Goal: Task Accomplishment & Management: Manage account settings

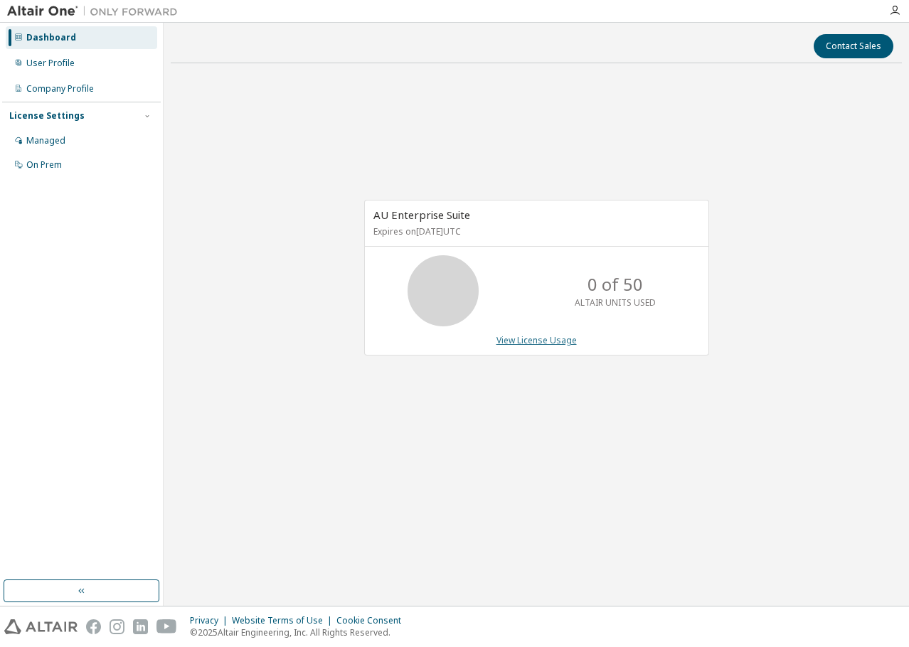
click at [530, 341] on link "View License Usage" at bounding box center [537, 340] width 80 height 12
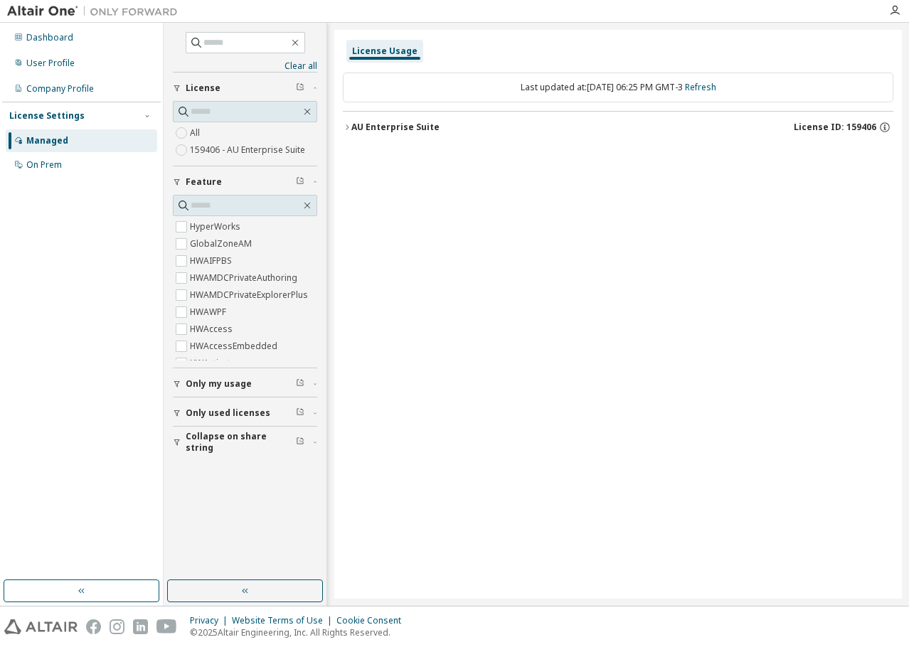
click at [260, 412] on span "Only used licenses" at bounding box center [228, 413] width 85 height 11
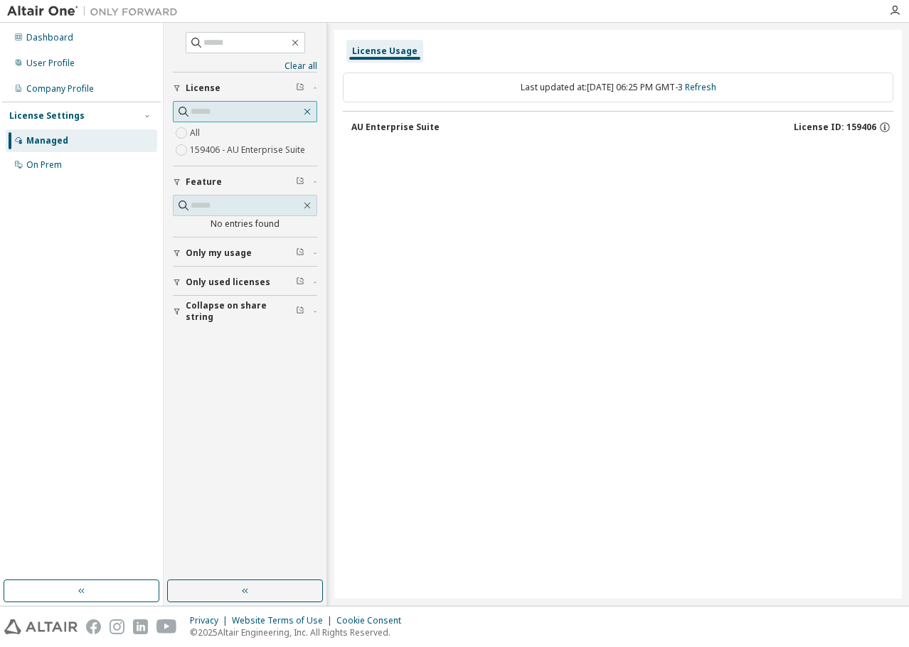
click at [304, 115] on icon "button" at bounding box center [307, 111] width 11 height 11
click at [309, 112] on icon "button" at bounding box center [307, 111] width 11 height 11
click at [60, 33] on div "Dashboard" at bounding box center [49, 37] width 47 height 11
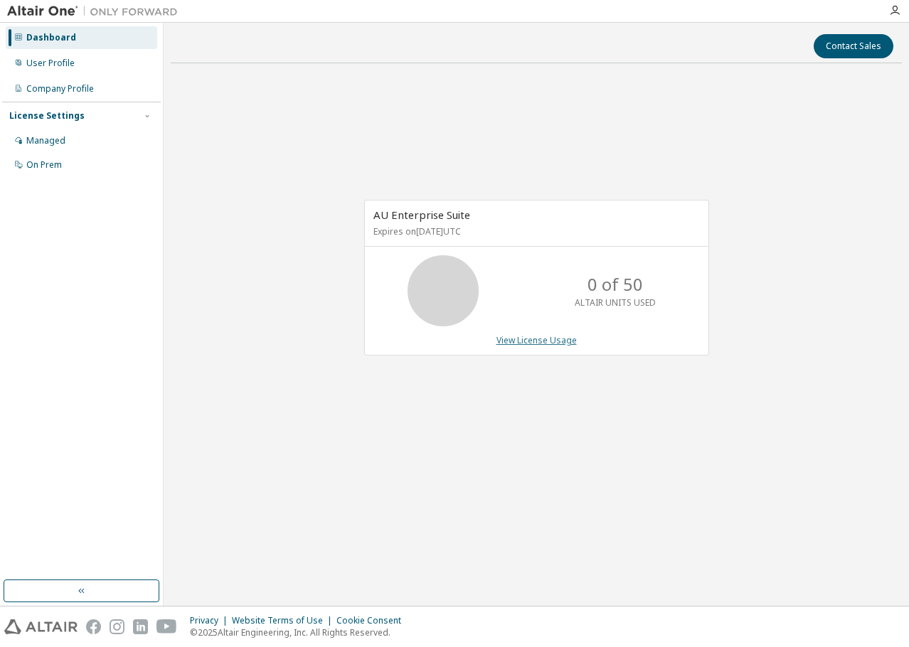
click at [548, 344] on link "View License Usage" at bounding box center [537, 340] width 80 height 12
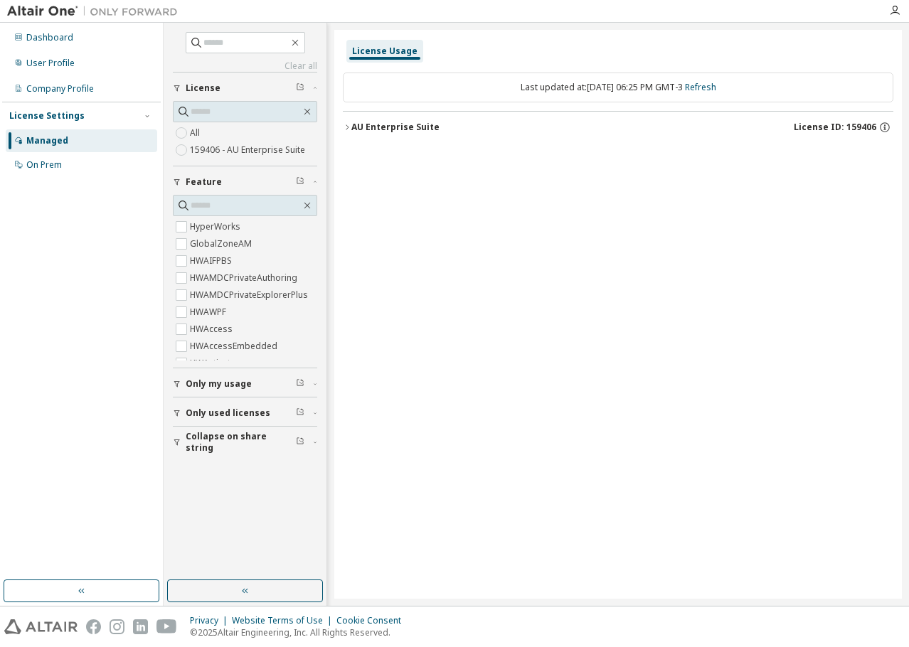
click at [317, 181] on icon "button" at bounding box center [315, 182] width 9 height 4
click at [48, 630] on img at bounding box center [40, 627] width 73 height 15
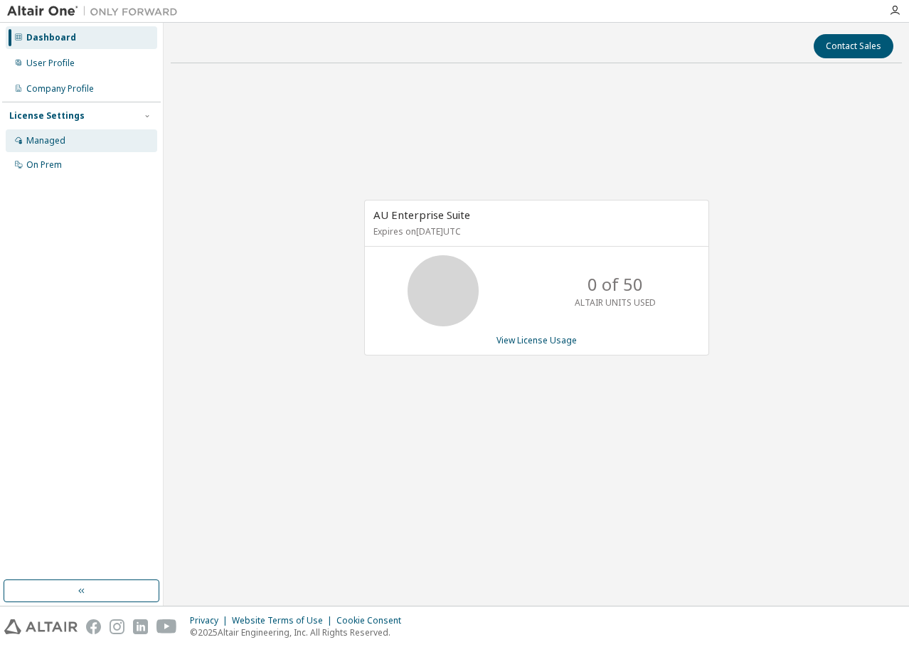
click at [52, 139] on div "Managed" at bounding box center [45, 140] width 39 height 11
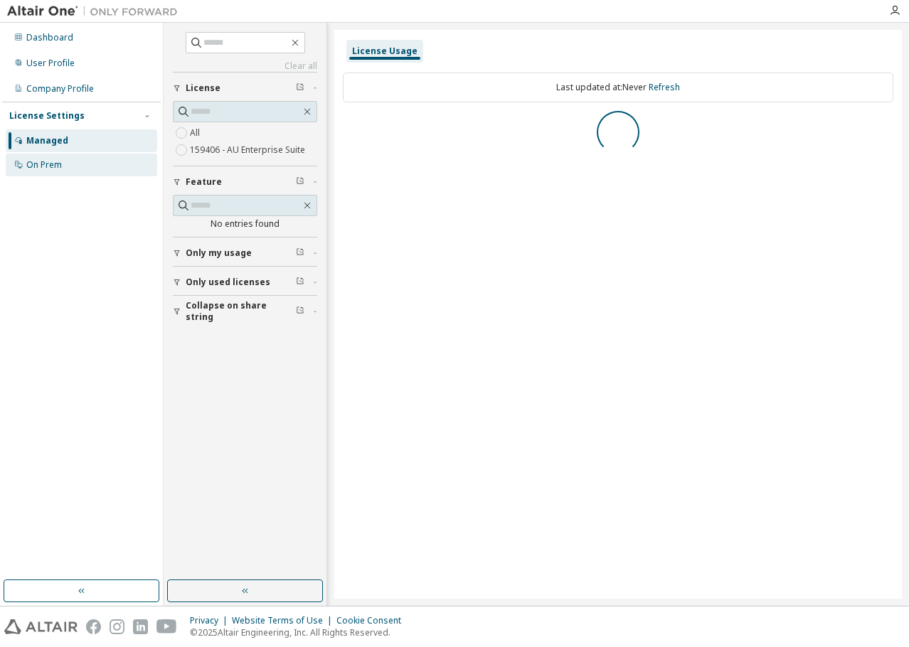
click at [59, 160] on div "On Prem" at bounding box center [44, 164] width 36 height 11
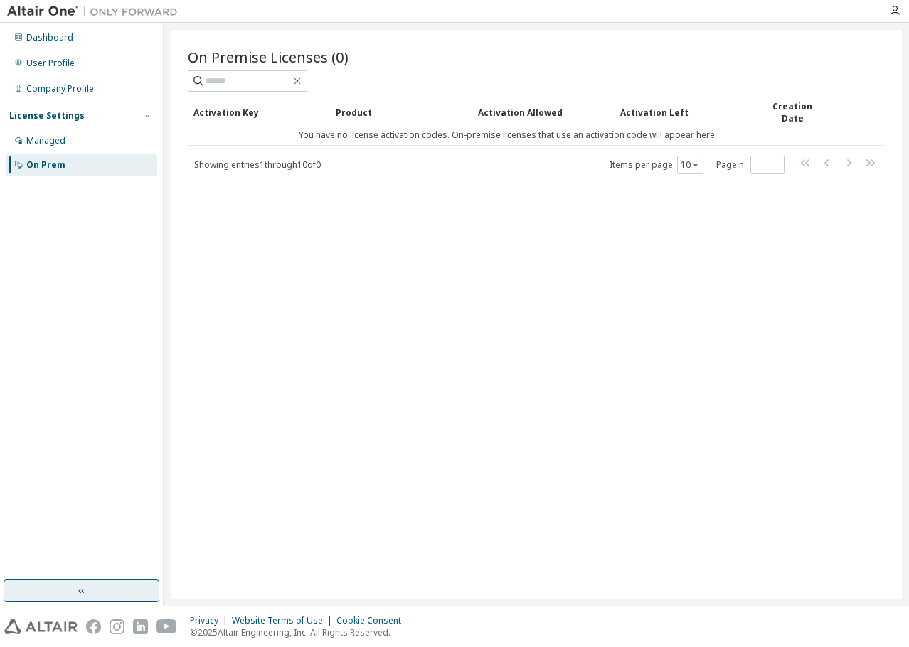
click at [76, 589] on icon "button" at bounding box center [81, 591] width 11 height 11
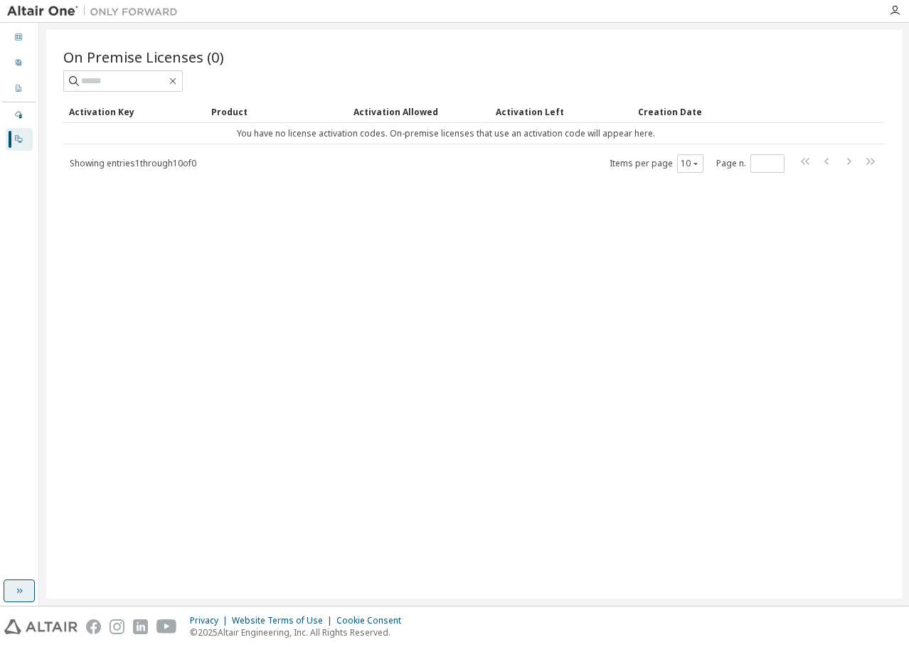
click at [14, 592] on icon "button" at bounding box center [19, 591] width 11 height 11
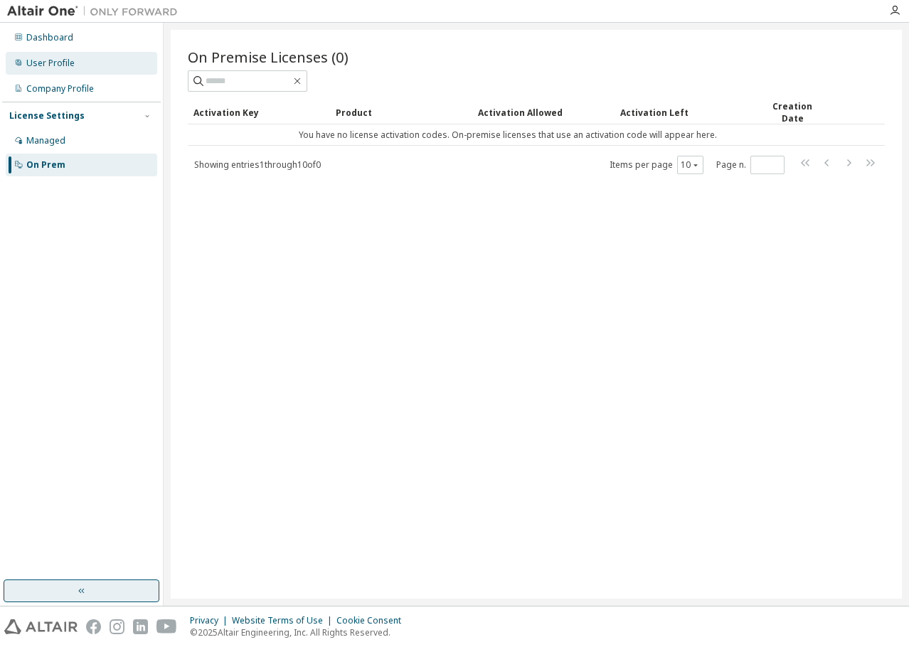
click at [33, 64] on div "User Profile" at bounding box center [50, 63] width 48 height 11
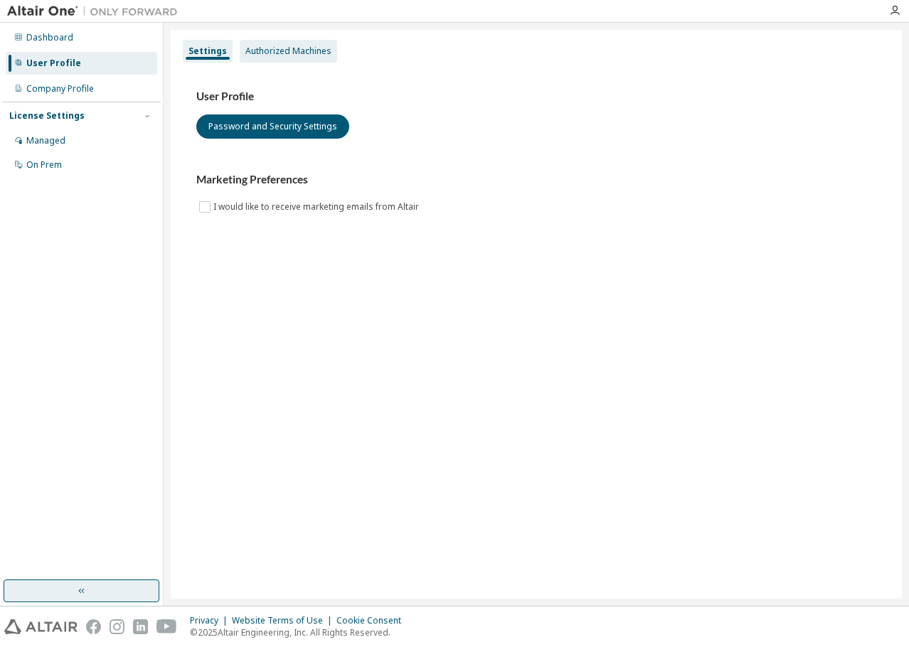
click at [313, 44] on div "Authorized Machines" at bounding box center [288, 51] width 97 height 23
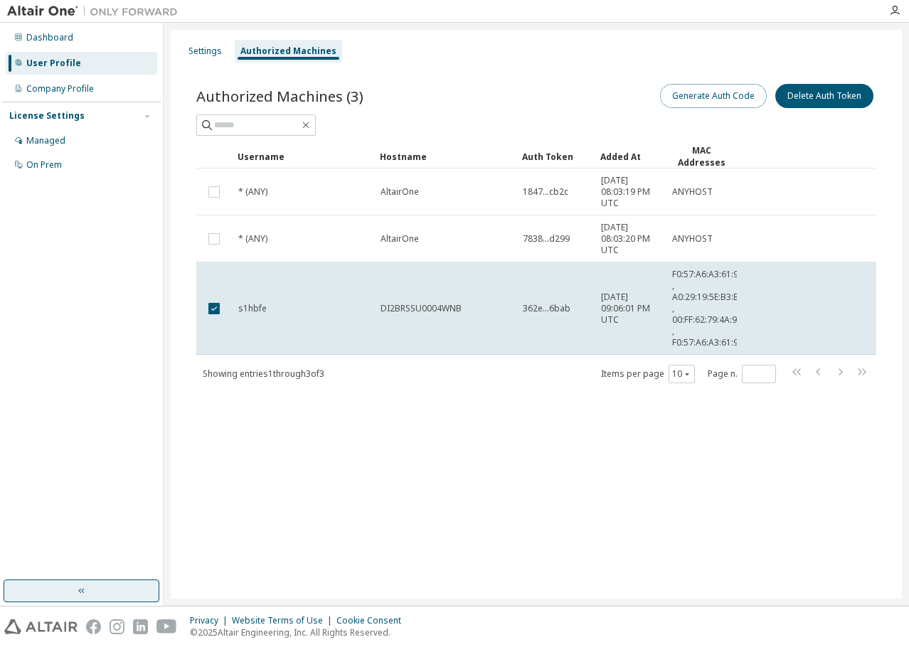
click at [727, 95] on button "Generate Auth Code" at bounding box center [713, 96] width 107 height 24
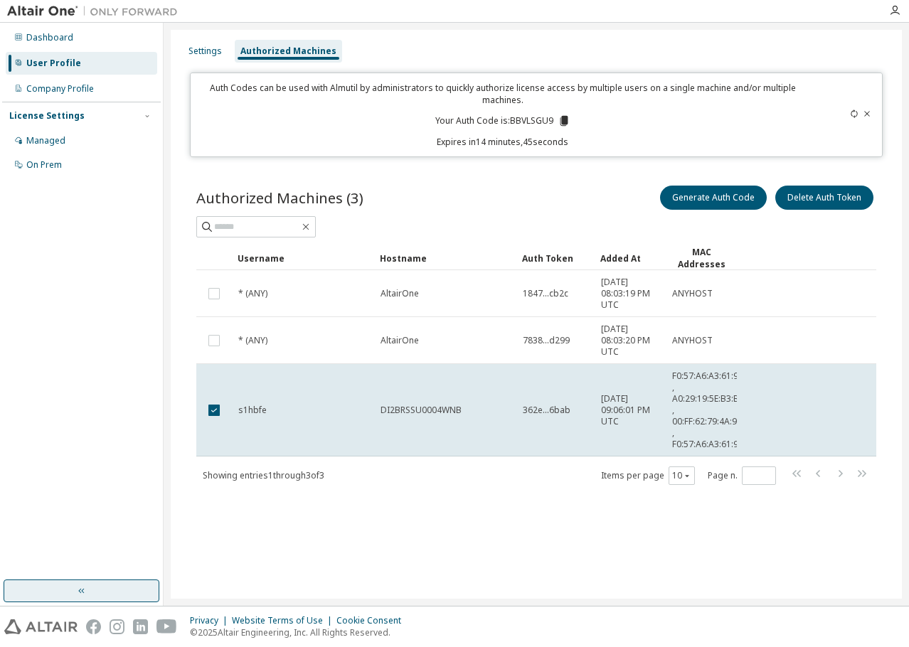
click at [564, 121] on icon at bounding box center [564, 121] width 8 height 10
click at [46, 32] on div "Dashboard" at bounding box center [49, 37] width 47 height 11
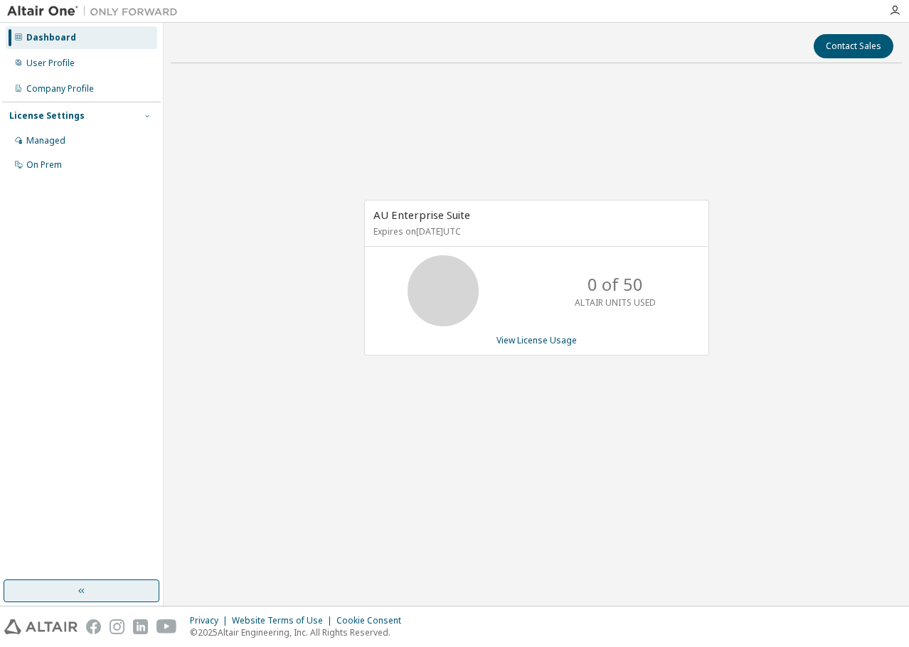
click at [149, 120] on icon "button" at bounding box center [147, 116] width 9 height 9
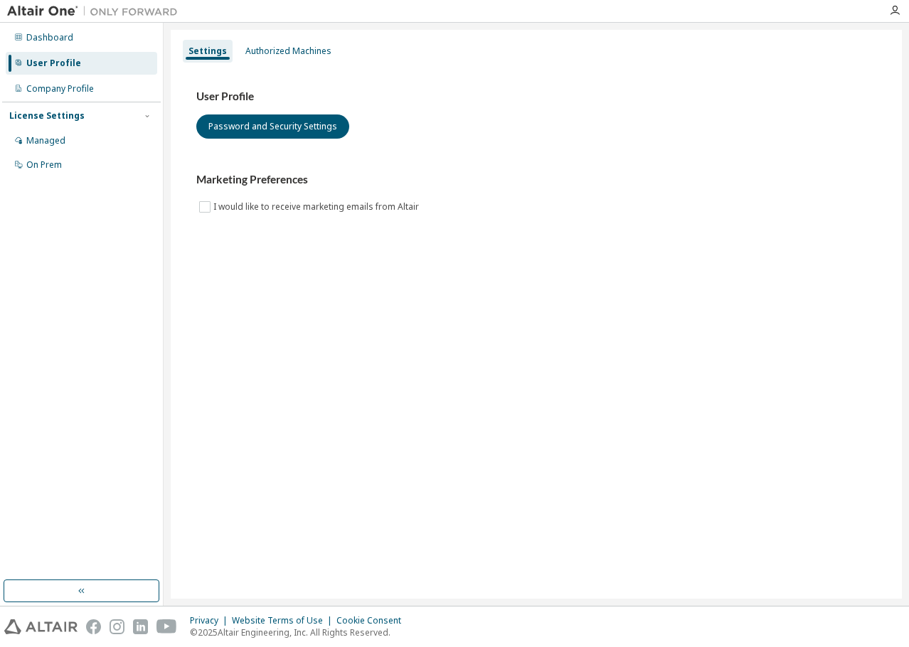
click at [52, 59] on div "User Profile" at bounding box center [53, 63] width 55 height 11
click at [43, 161] on div "On Prem" at bounding box center [44, 164] width 36 height 11
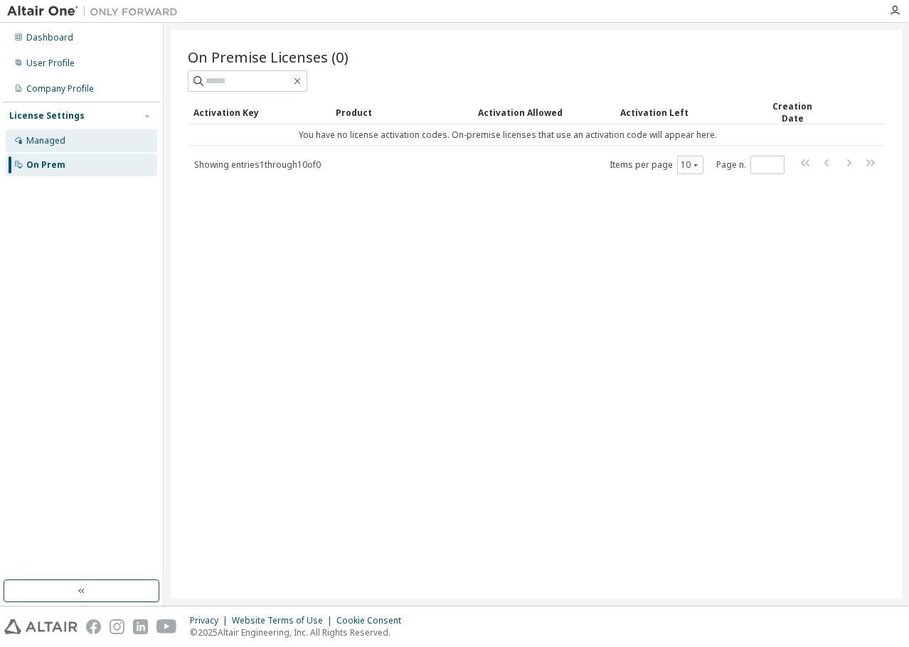
click at [43, 138] on div "Managed" at bounding box center [45, 140] width 39 height 11
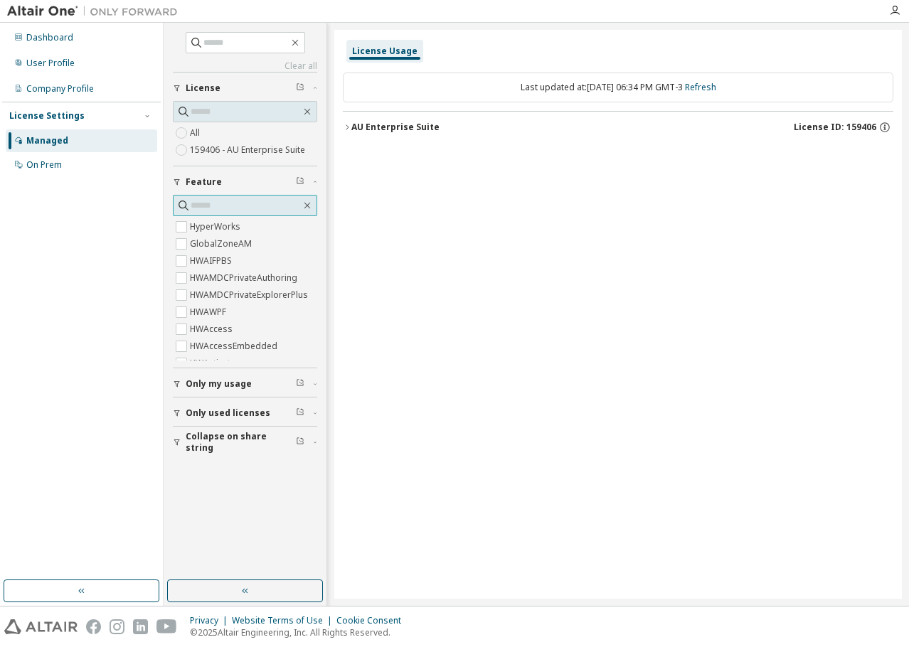
click at [221, 205] on input "text" at bounding box center [246, 205] width 110 height 14
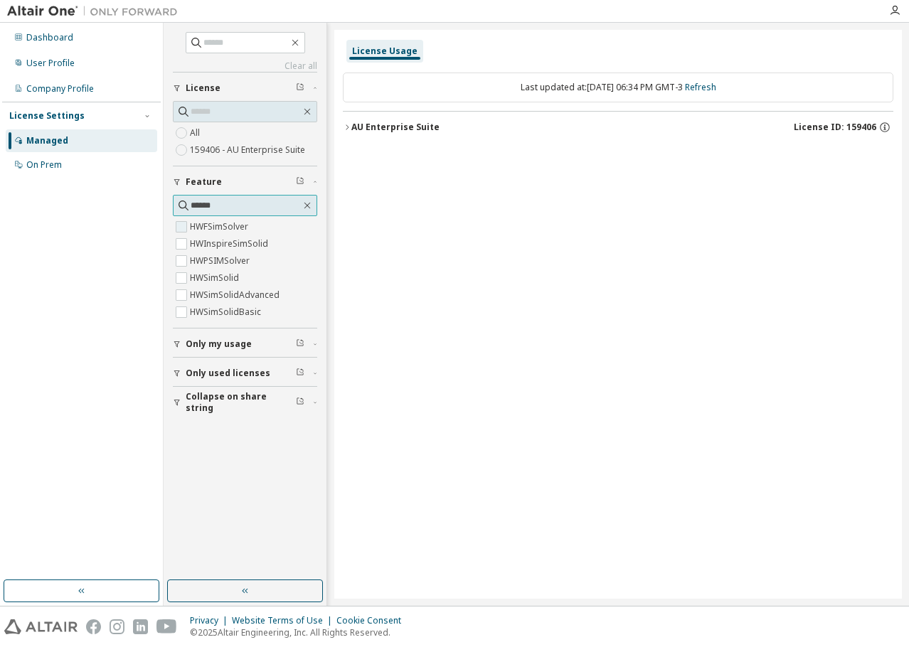
type input "******"
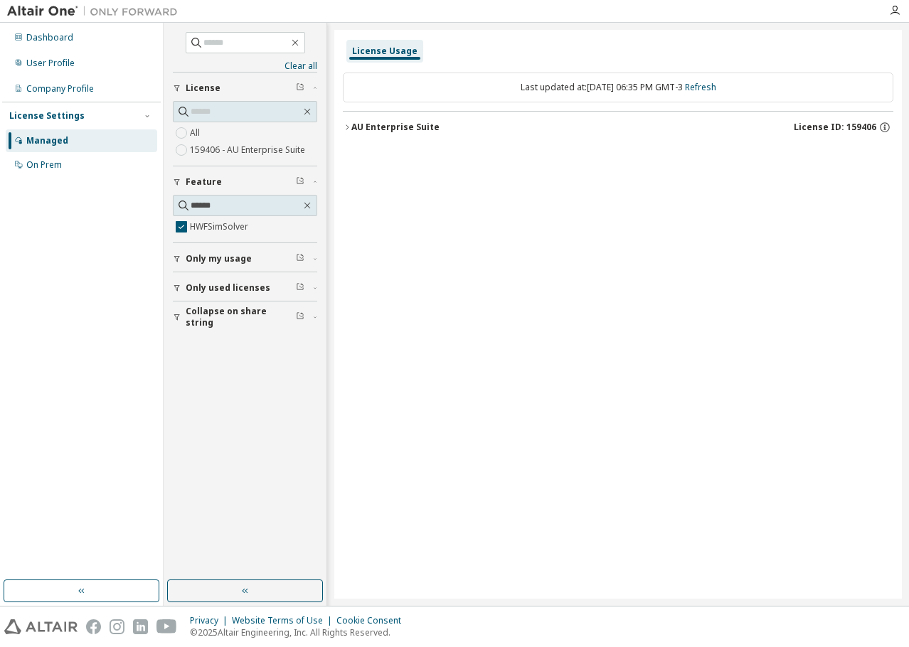
click at [215, 282] on span "Only used licenses" at bounding box center [228, 287] width 85 height 11
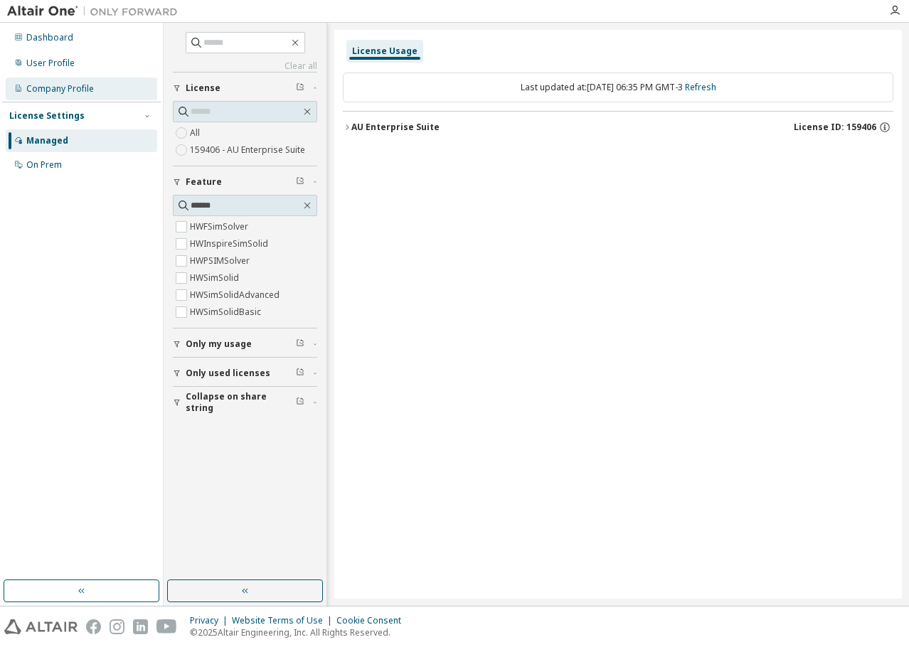
click at [65, 87] on div "Company Profile" at bounding box center [60, 88] width 68 height 11
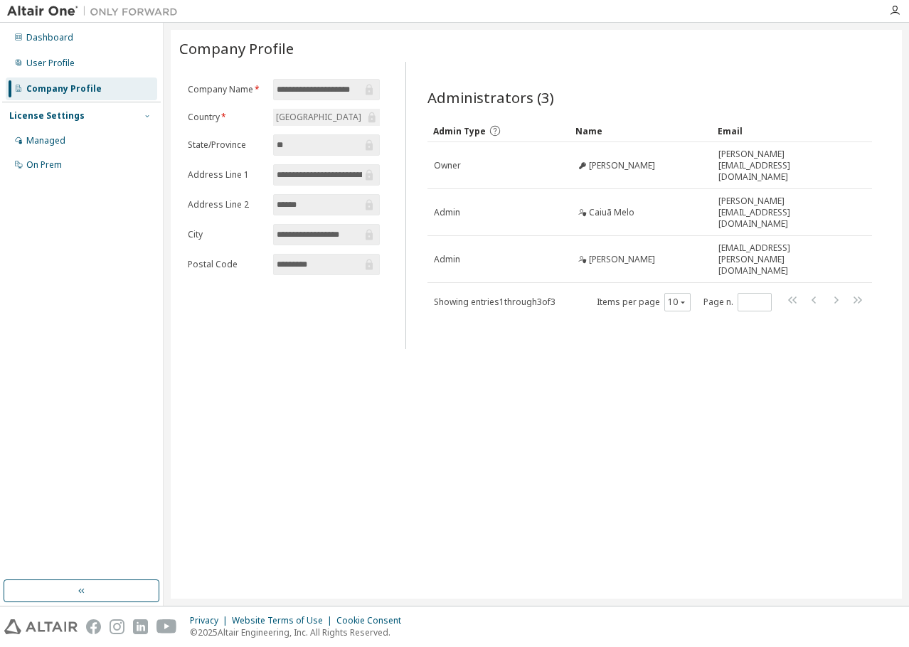
click at [146, 111] on span "button" at bounding box center [147, 115] width 11 height 11
click at [65, 60] on div "User Profile" at bounding box center [50, 63] width 48 height 11
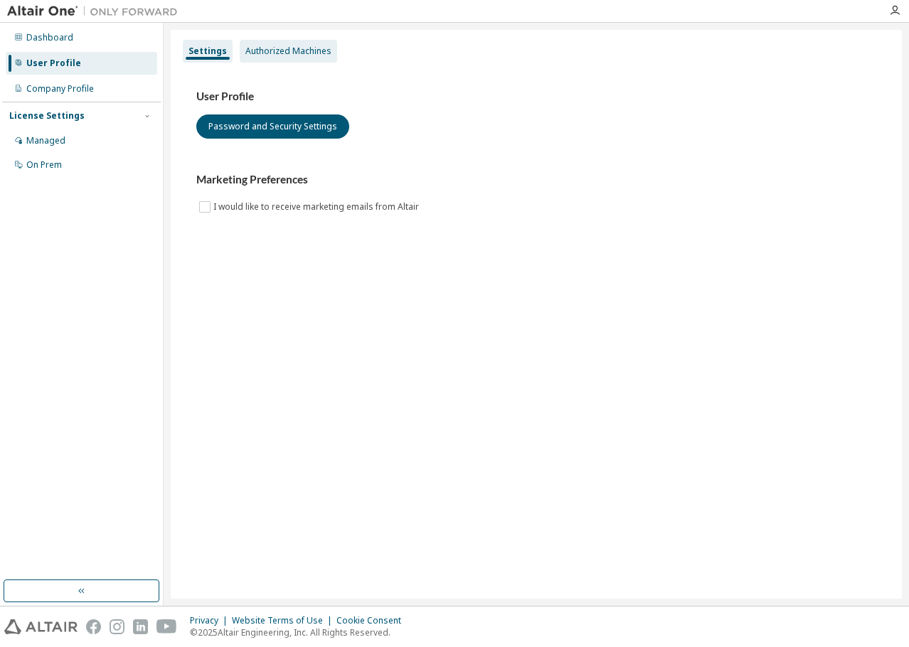
click at [280, 56] on div "Authorized Machines" at bounding box center [288, 51] width 86 height 11
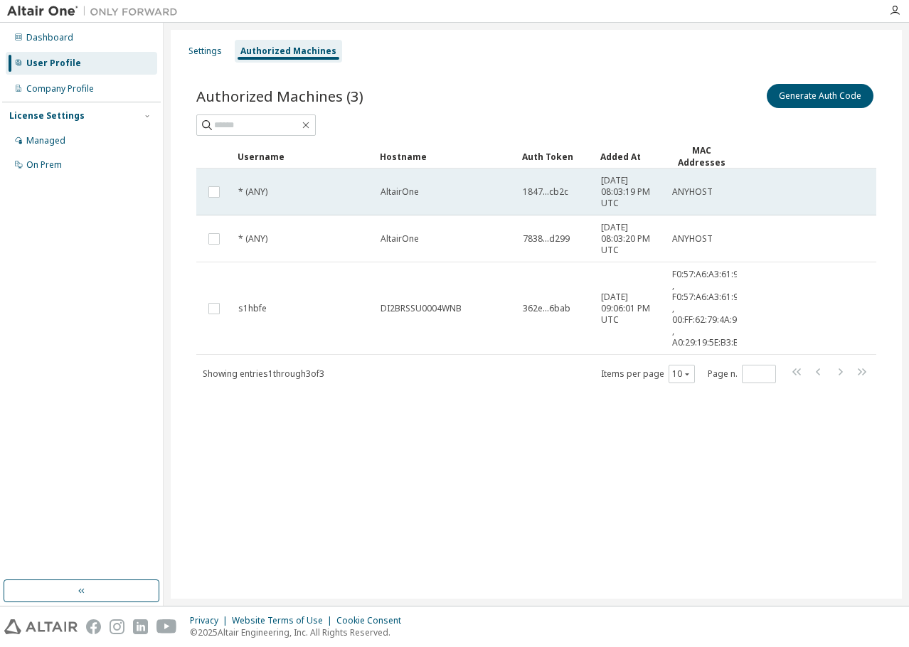
click at [546, 189] on span "1847...cb2c" at bounding box center [546, 191] width 46 height 11
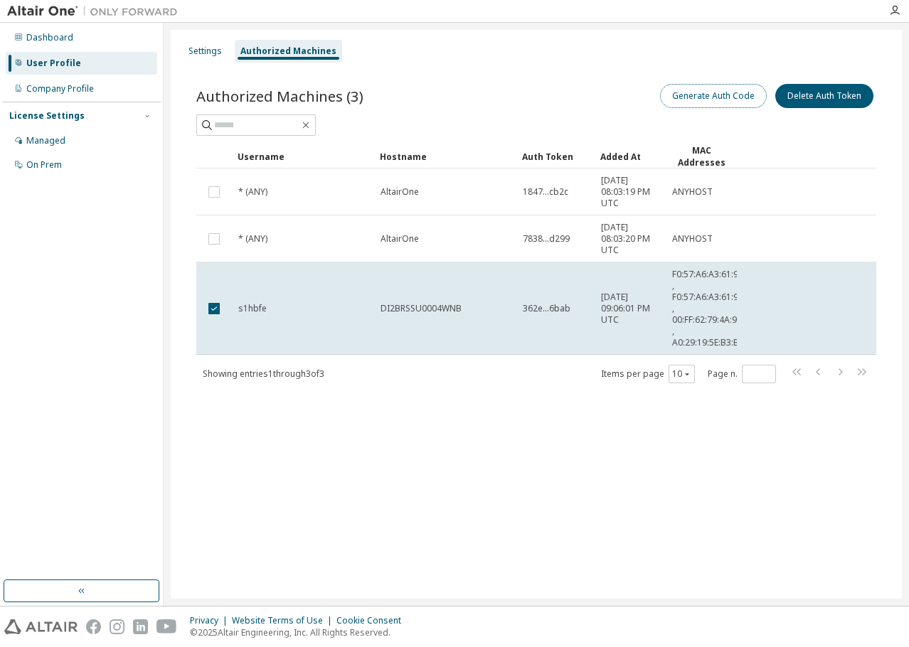
click at [744, 95] on button "Generate Auth Code" at bounding box center [713, 96] width 107 height 24
